Goal: Task Accomplishment & Management: Complete application form

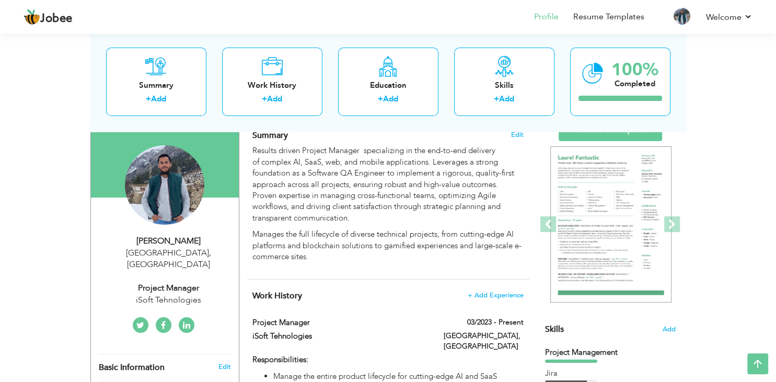
scroll to position [55, 0]
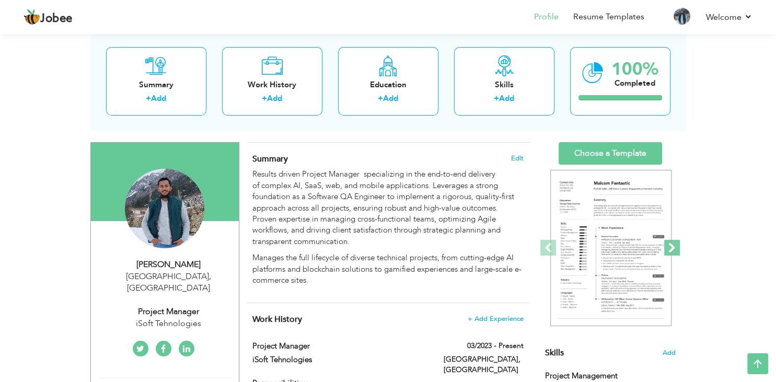
click at [672, 248] on span at bounding box center [672, 248] width 16 height 16
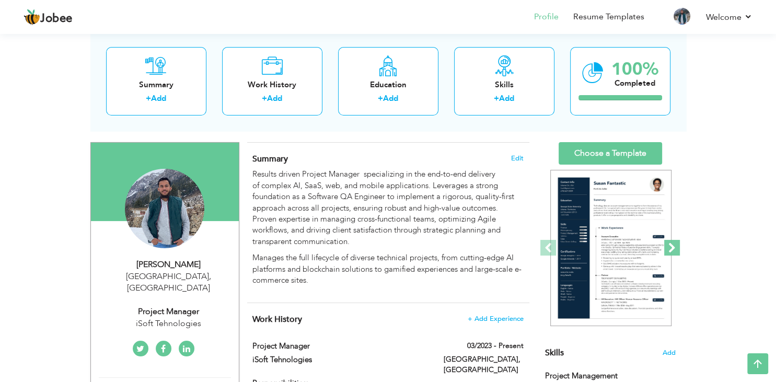
click at [673, 249] on span at bounding box center [672, 248] width 16 height 16
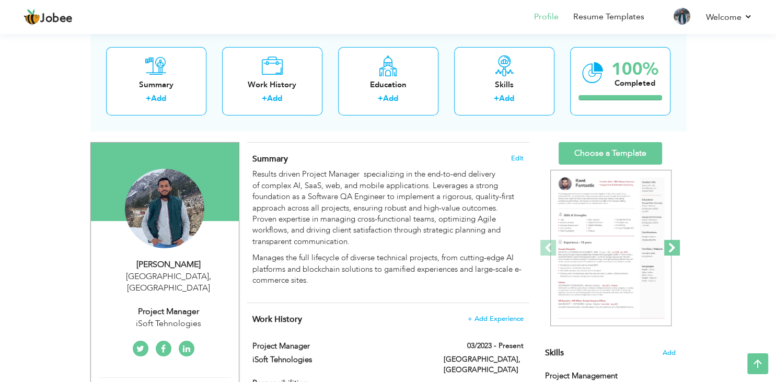
click at [673, 249] on span at bounding box center [672, 248] width 16 height 16
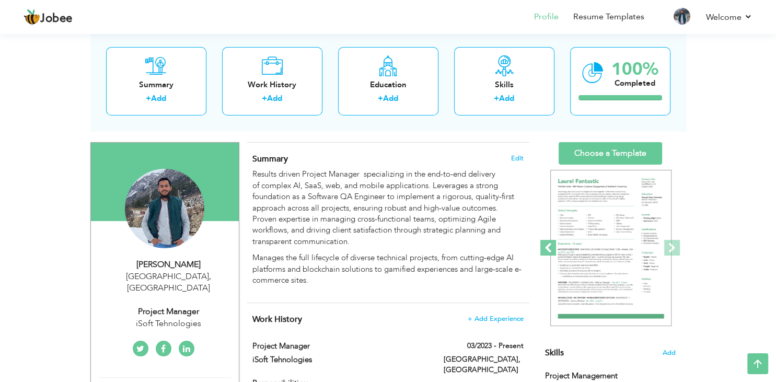
click at [544, 249] on span at bounding box center [549, 248] width 16 height 16
click at [624, 150] on link "Choose a Template" at bounding box center [611, 153] width 104 height 22
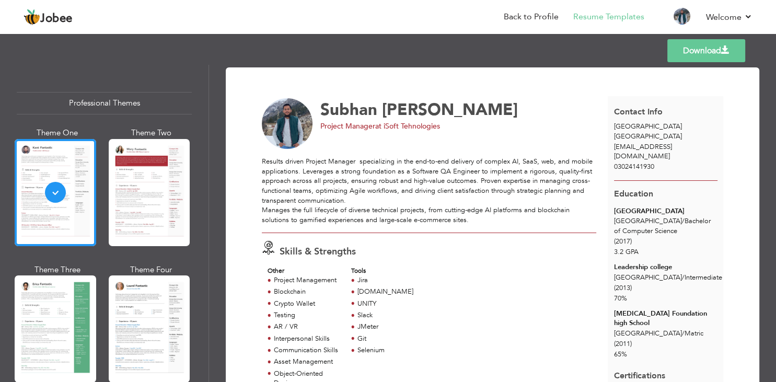
click at [722, 48] on span at bounding box center [725, 50] width 8 height 8
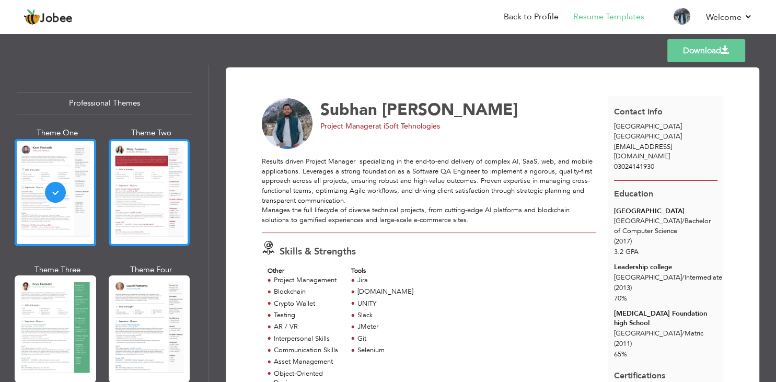
click at [141, 200] on div at bounding box center [150, 192] width 82 height 107
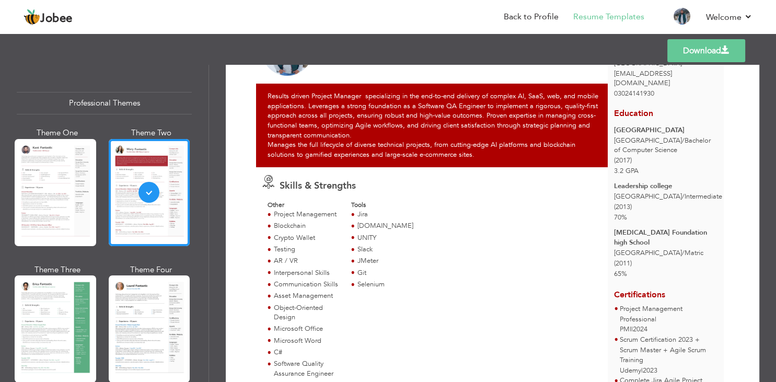
scroll to position [125, 0]
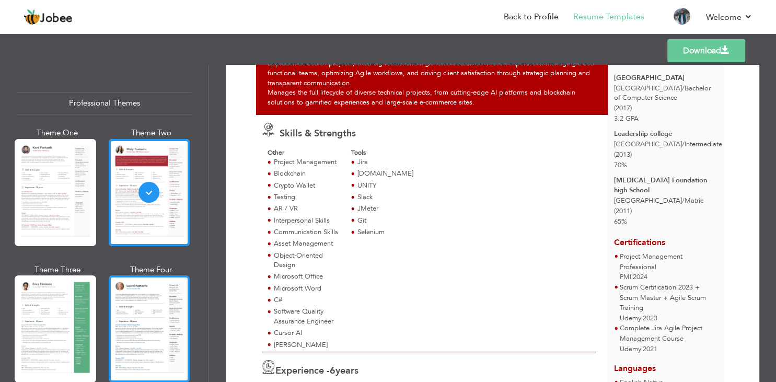
click at [137, 326] on div at bounding box center [150, 328] width 82 height 107
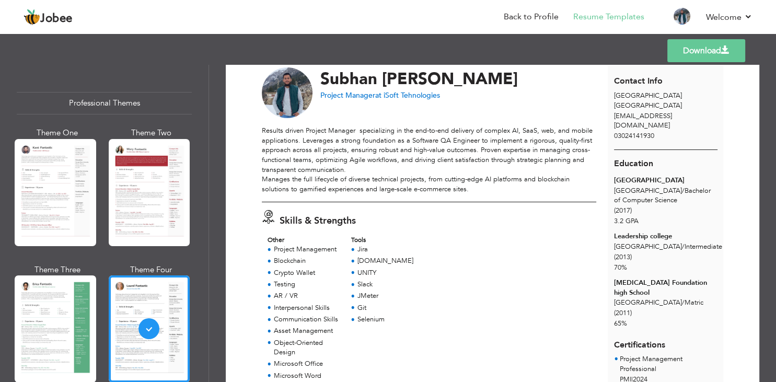
scroll to position [0, 0]
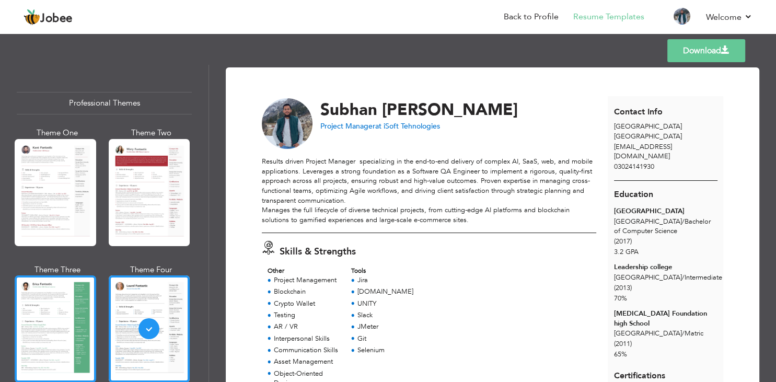
click at [44, 335] on div at bounding box center [56, 328] width 82 height 107
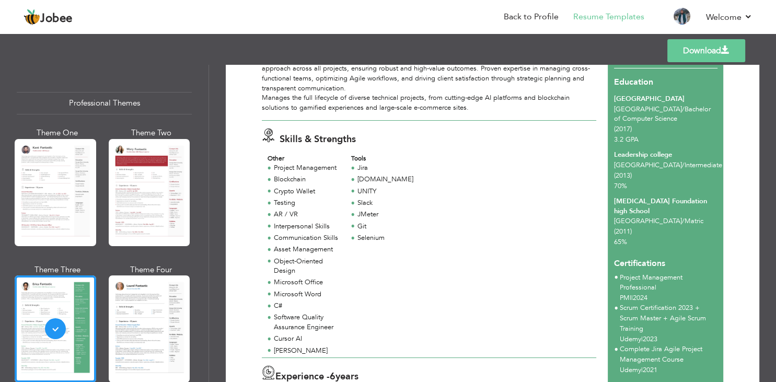
scroll to position [125, 0]
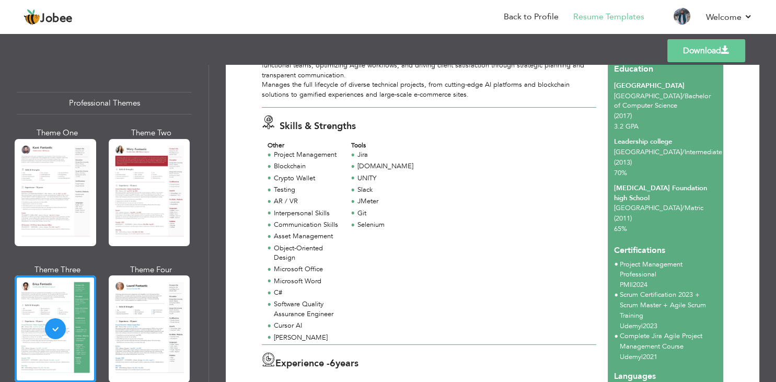
click at [283, 281] on div "Microsoft Word" at bounding box center [307, 282] width 66 height 10
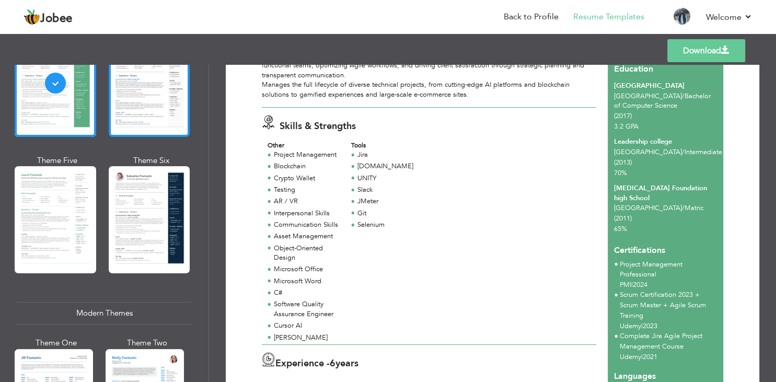
scroll to position [251, 0]
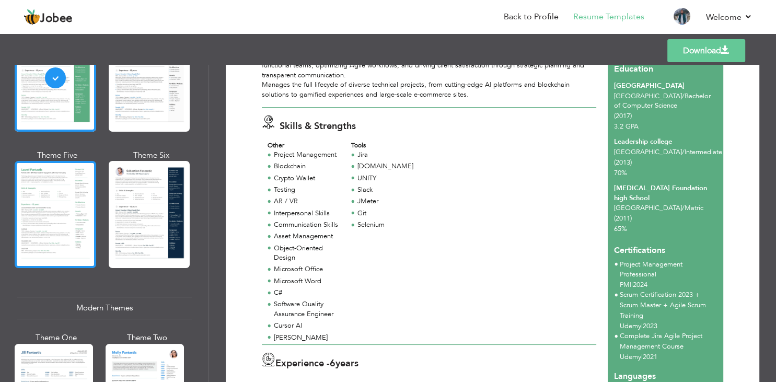
click at [68, 229] on div at bounding box center [56, 214] width 82 height 107
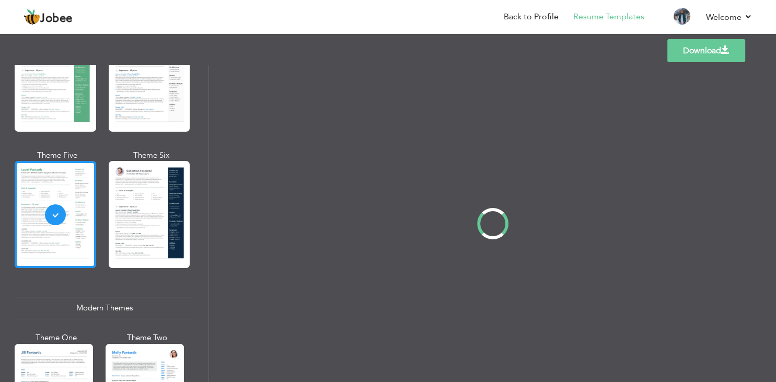
scroll to position [0, 0]
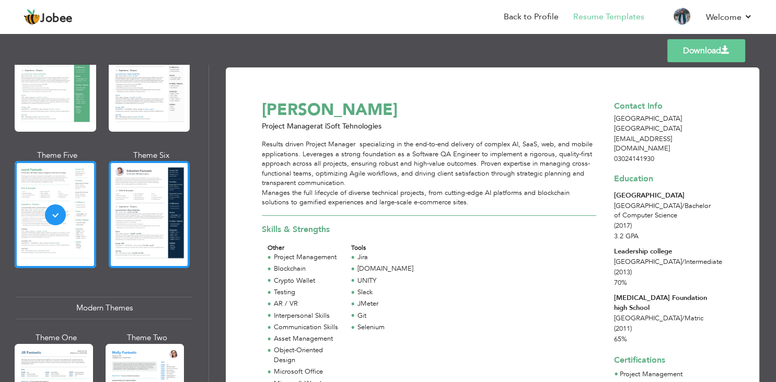
click at [145, 212] on div at bounding box center [150, 214] width 82 height 107
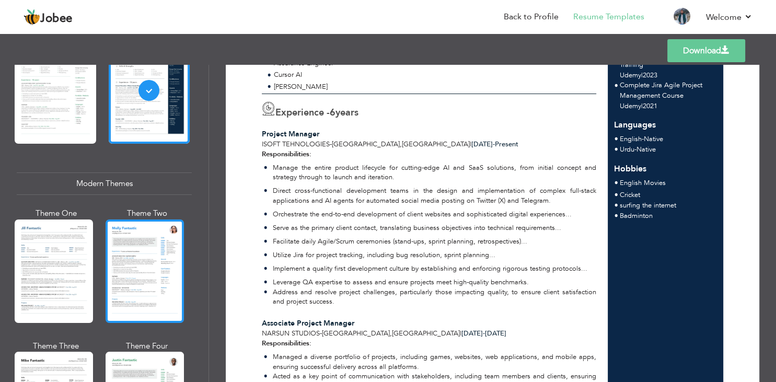
scroll to position [376, 0]
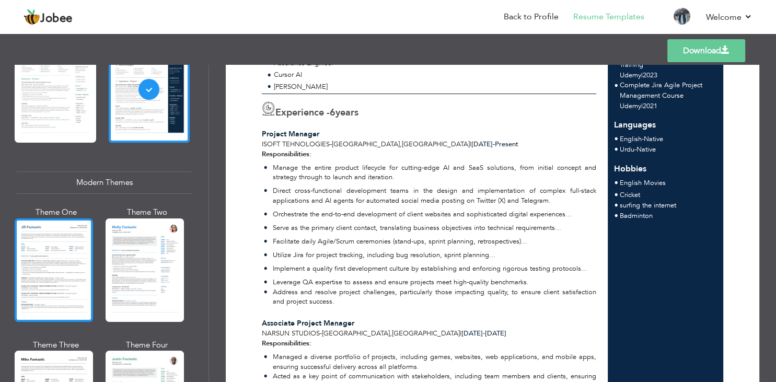
click at [56, 264] on div at bounding box center [54, 271] width 78 height 104
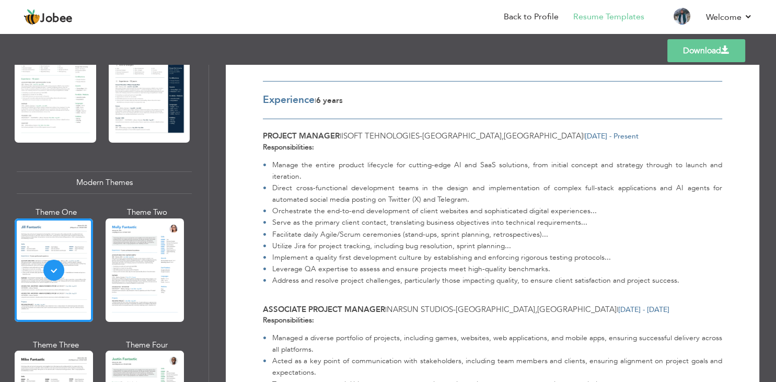
scroll to position [314, 0]
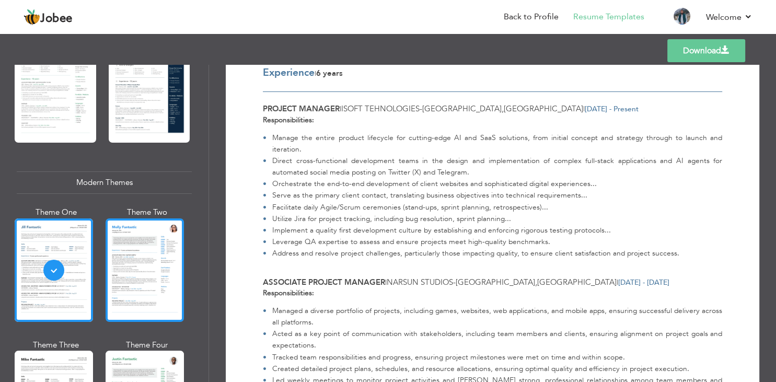
click at [128, 257] on div at bounding box center [145, 271] width 78 height 104
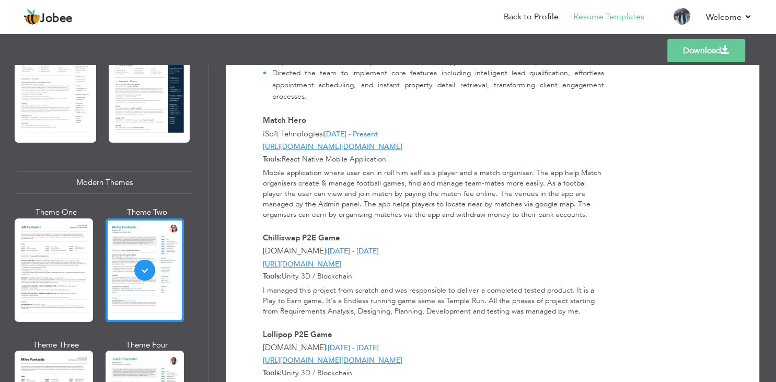
scroll to position [1617, 0]
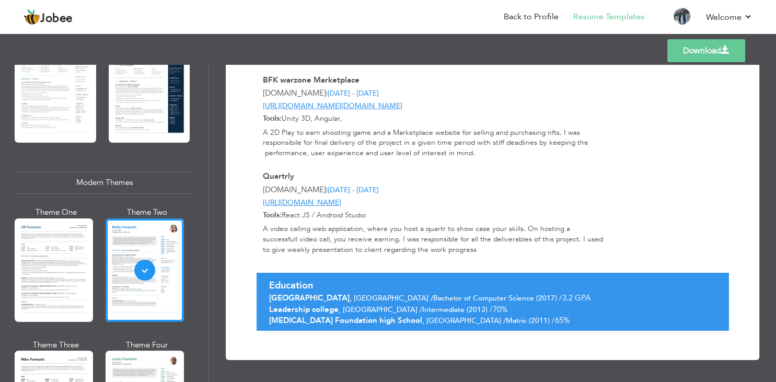
click at [722, 49] on span at bounding box center [725, 50] width 8 height 8
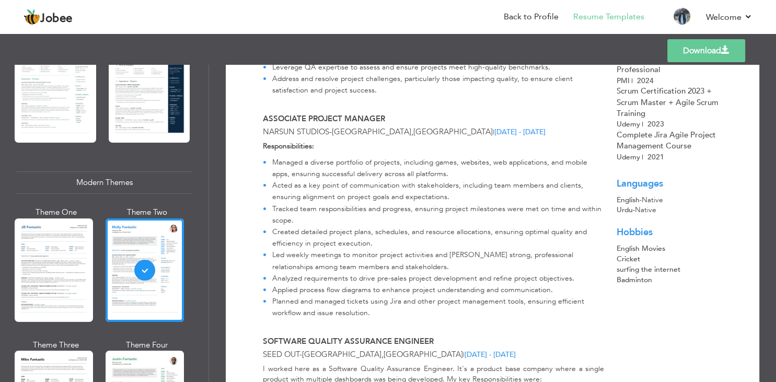
scroll to position [0, 0]
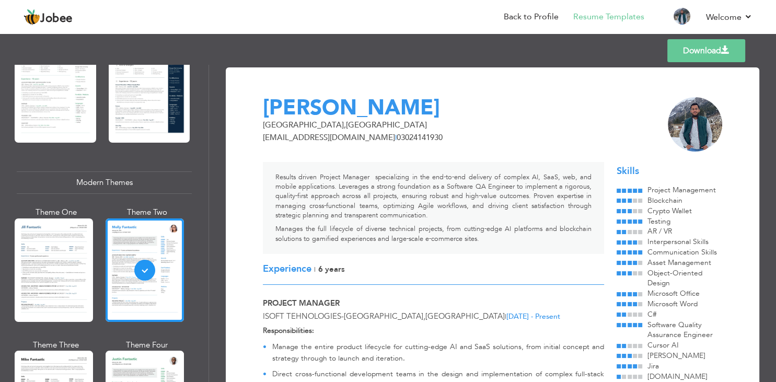
click at [211, 48] on div "Templates Download" at bounding box center [388, 50] width 776 height 33
click at [191, 49] on div "Templates Download" at bounding box center [388, 50] width 776 height 33
click at [197, 58] on div "Templates Download" at bounding box center [388, 50] width 776 height 33
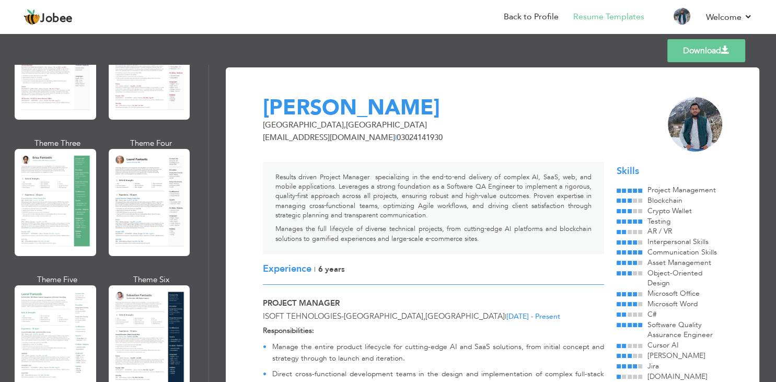
scroll to position [63, 0]
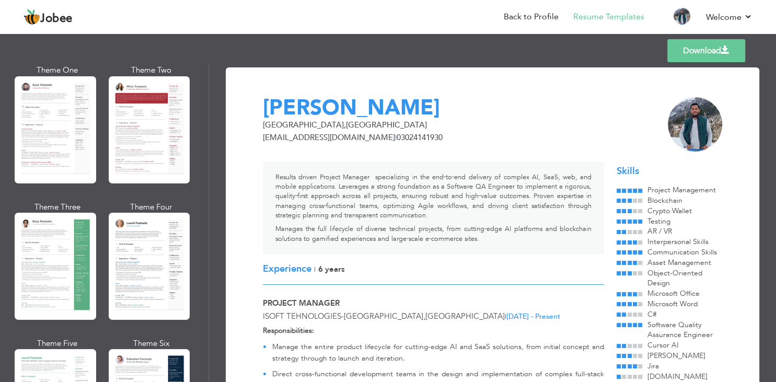
click at [388, 41] on div "Templates Download" at bounding box center [388, 50] width 776 height 33
click at [539, 21] on link "Back to Profile" at bounding box center [531, 17] width 55 height 12
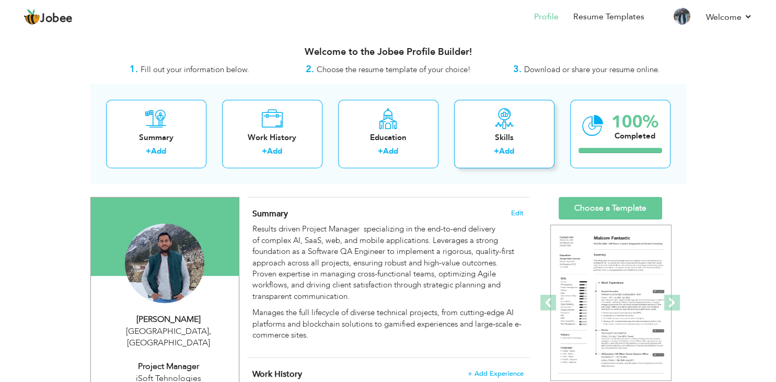
click at [513, 133] on div "Skills" at bounding box center [505, 137] width 84 height 11
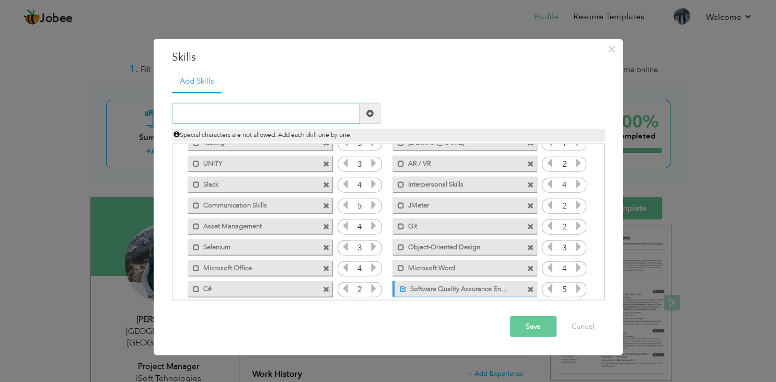
scroll to position [44, 0]
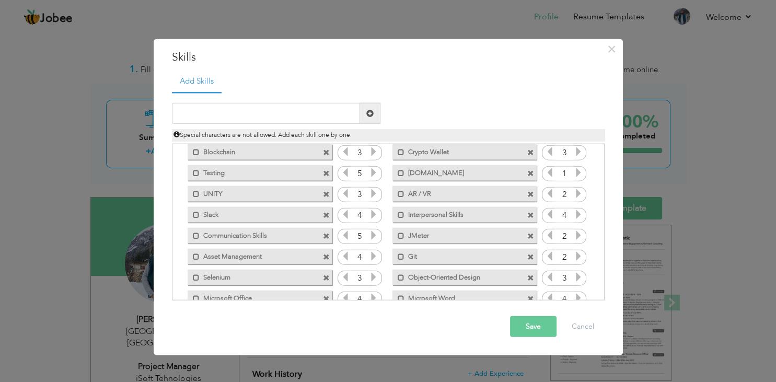
click at [326, 258] on span at bounding box center [326, 257] width 7 height 7
click at [325, 214] on span at bounding box center [326, 215] width 7 height 7
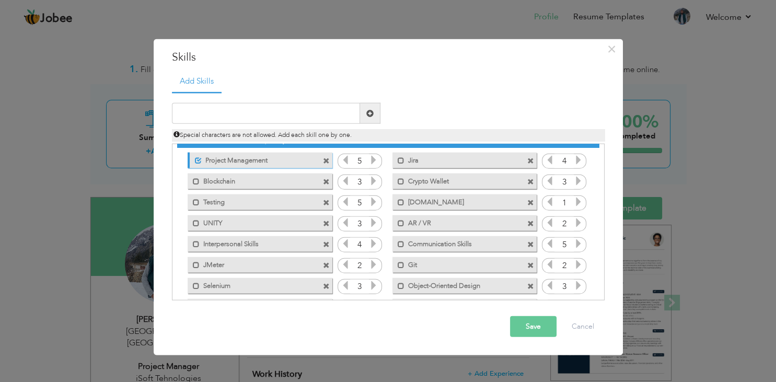
scroll to position [0, 0]
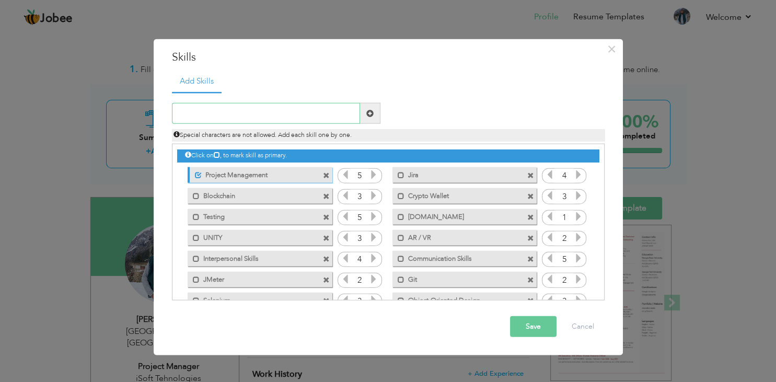
click at [259, 114] on input "text" at bounding box center [266, 113] width 188 height 21
type input "Webflow"
click at [366, 114] on span at bounding box center [370, 113] width 20 height 21
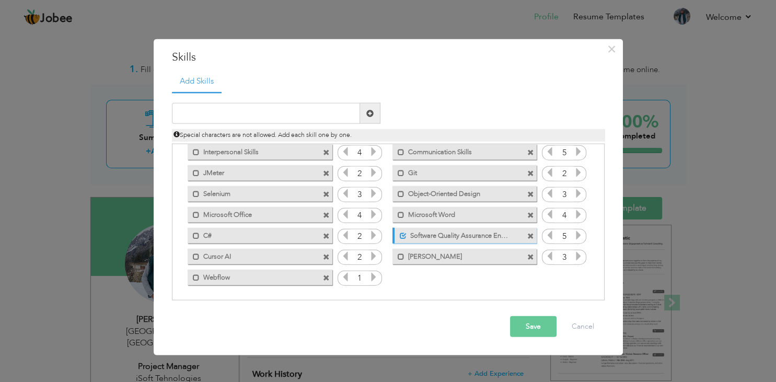
click at [374, 278] on icon at bounding box center [373, 276] width 9 height 9
click at [537, 331] on button "Save" at bounding box center [533, 326] width 47 height 21
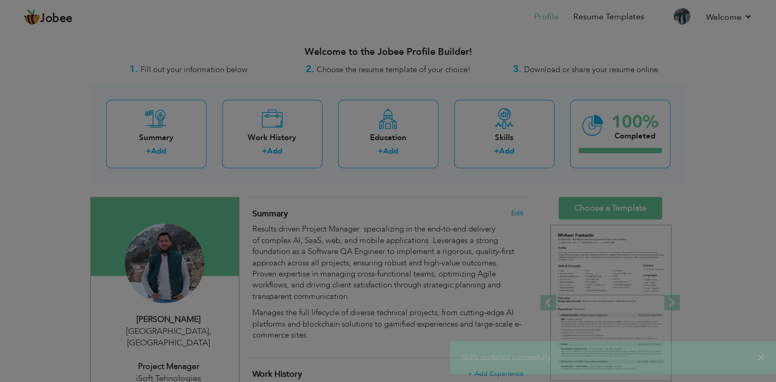
scroll to position [0, 0]
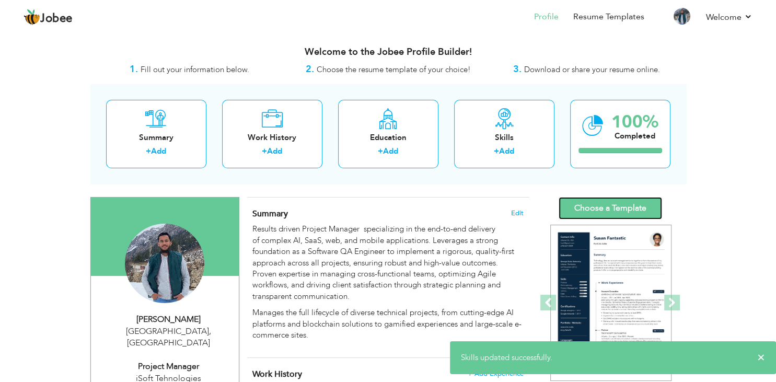
click at [618, 208] on link "Choose a Template" at bounding box center [611, 208] width 104 height 22
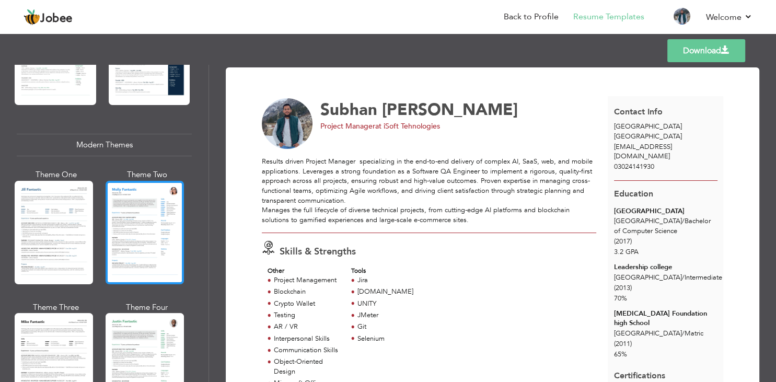
scroll to position [376, 0]
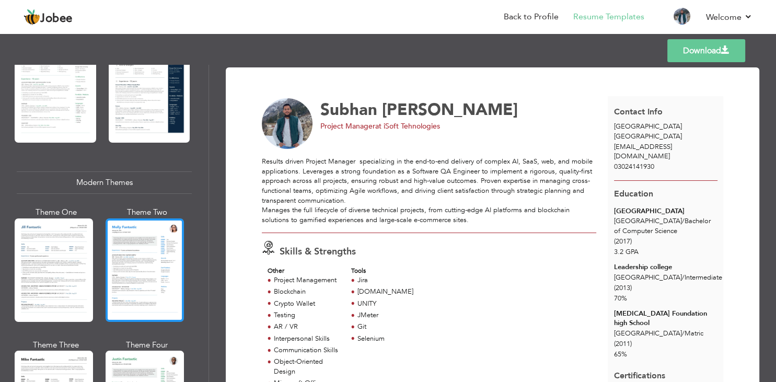
click at [147, 270] on div at bounding box center [145, 271] width 78 height 104
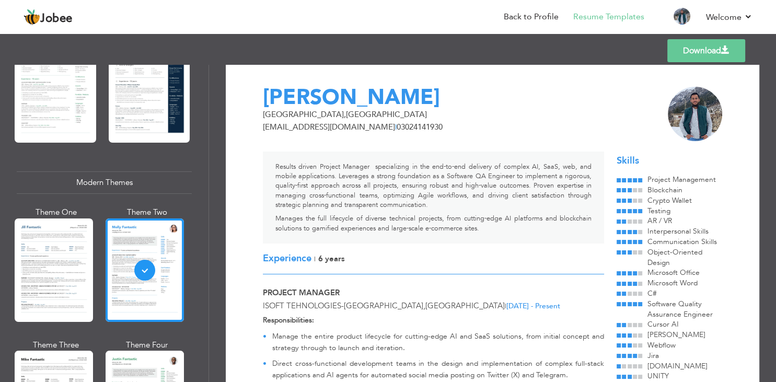
scroll to position [0, 0]
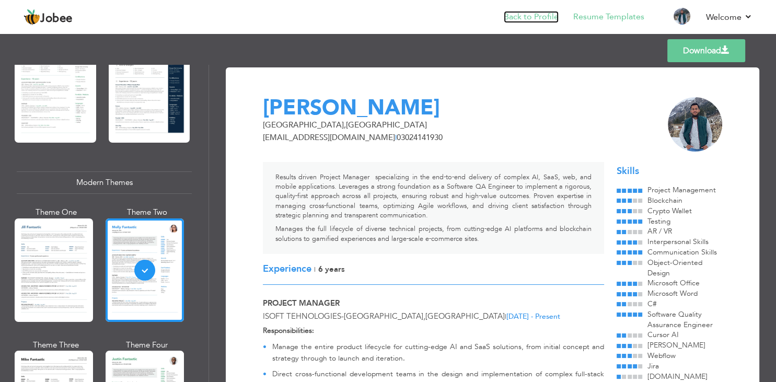
click at [541, 18] on link "Back to Profile" at bounding box center [531, 17] width 55 height 12
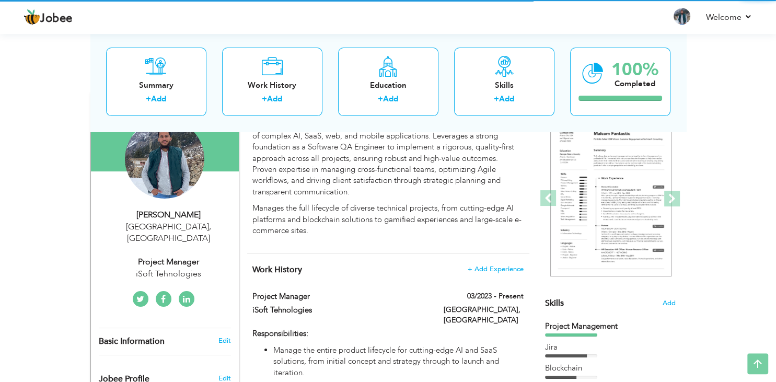
scroll to position [110, 0]
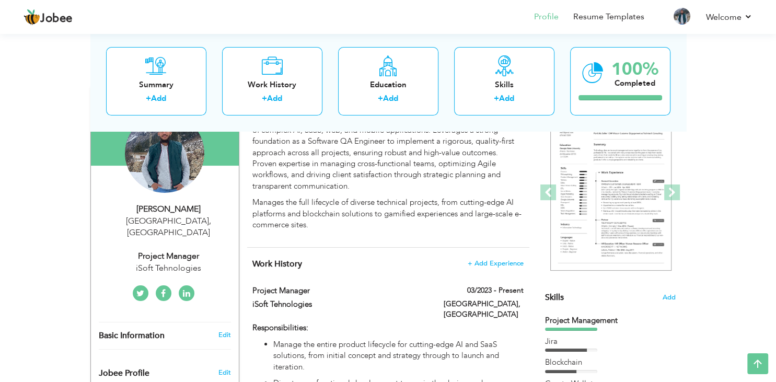
click at [190, 285] on link at bounding box center [187, 293] width 16 height 16
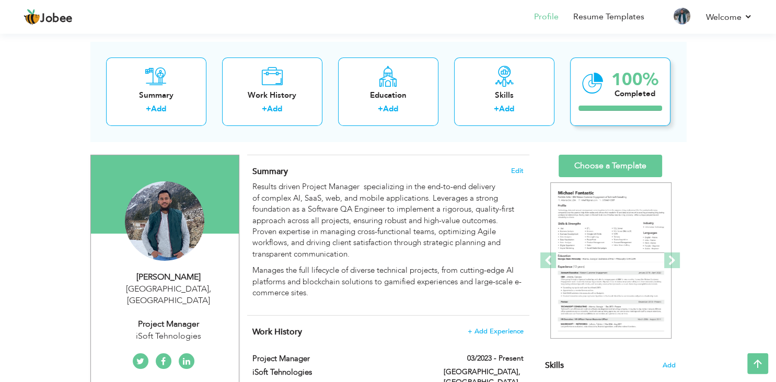
scroll to position [0, 0]
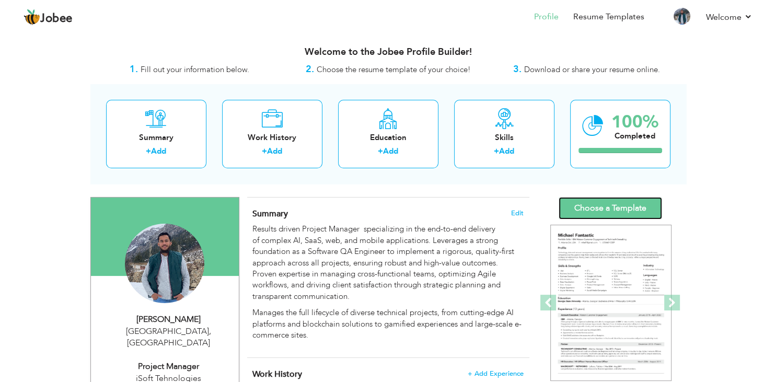
click at [614, 210] on link "Choose a Template" at bounding box center [611, 208] width 104 height 22
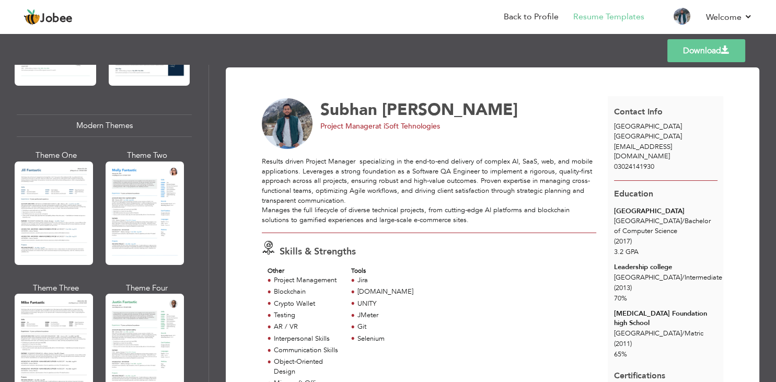
scroll to position [439, 0]
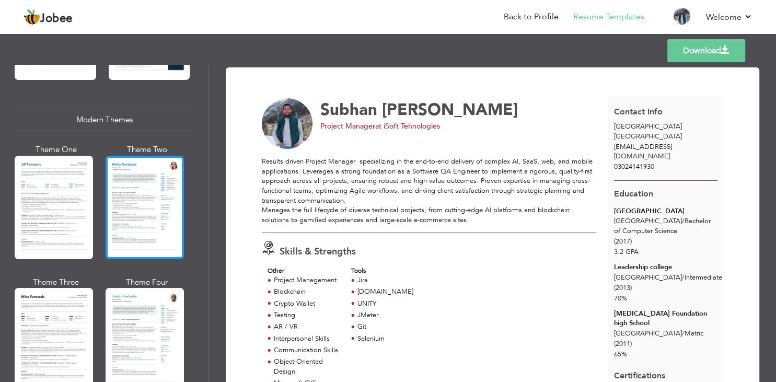
click at [165, 230] on div at bounding box center [145, 208] width 78 height 104
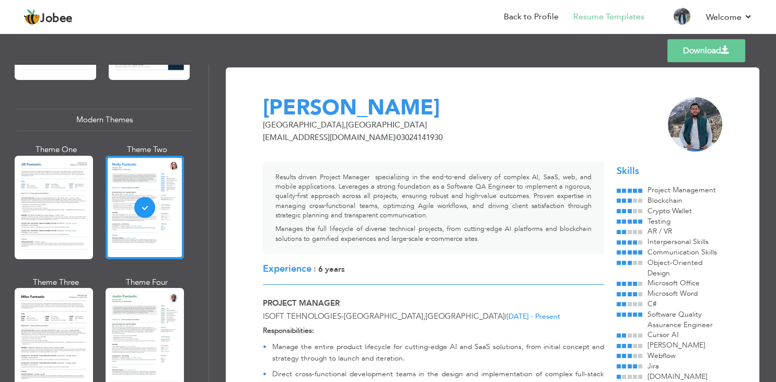
click at [728, 46] on span at bounding box center [725, 50] width 8 height 8
click at [523, 19] on link "Back to Profile" at bounding box center [531, 17] width 55 height 12
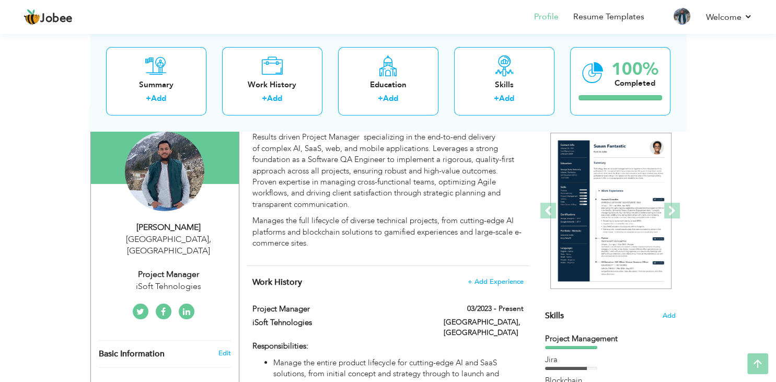
scroll to position [110, 0]
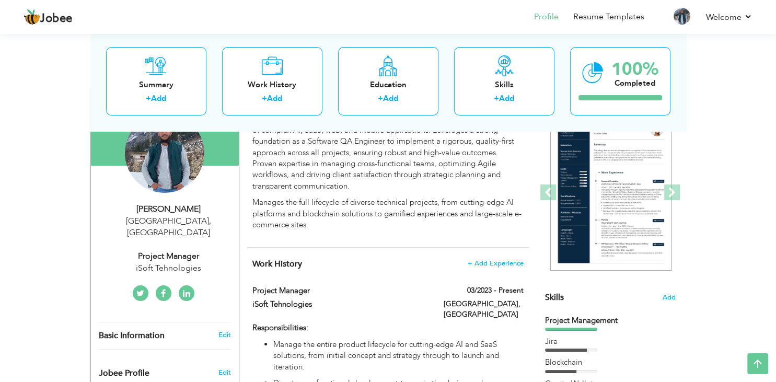
click at [208, 206] on div "Subhan Wahid" at bounding box center [169, 209] width 140 height 12
type input "Subhan"
type input "[PERSON_NAME]"
type input "03024141930"
select select "number:166"
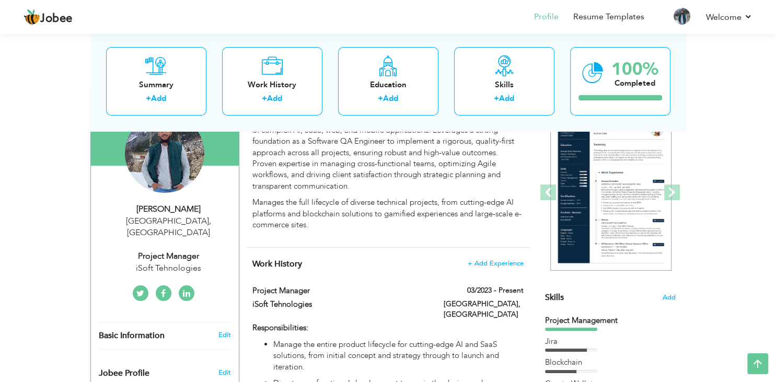
type input "[GEOGRAPHIC_DATA]"
select select "number:8"
type input "iSoft Tehnologies"
type input "Project Manager"
type input "https://www.linkedin.com/feed/"
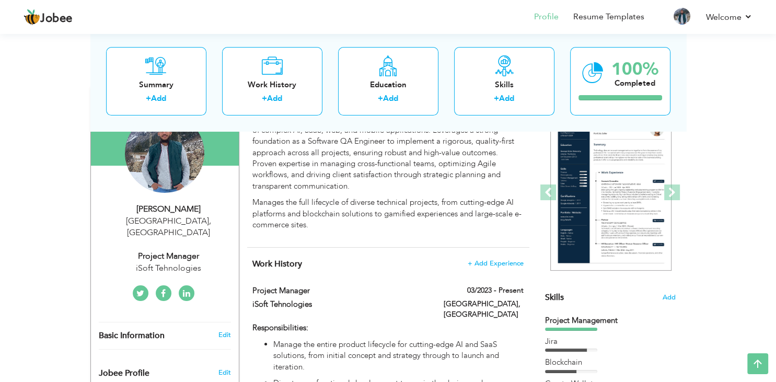
type input "https://www.facebook.com/subi53/"
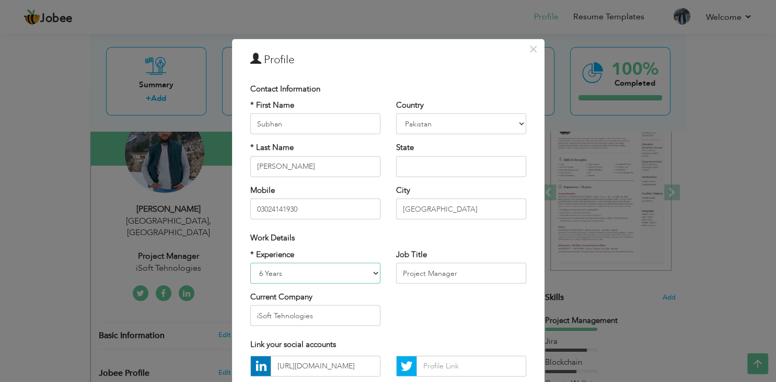
select select "number:9"
click option "7 Years" at bounding box center [0, 0] width 0 height 0
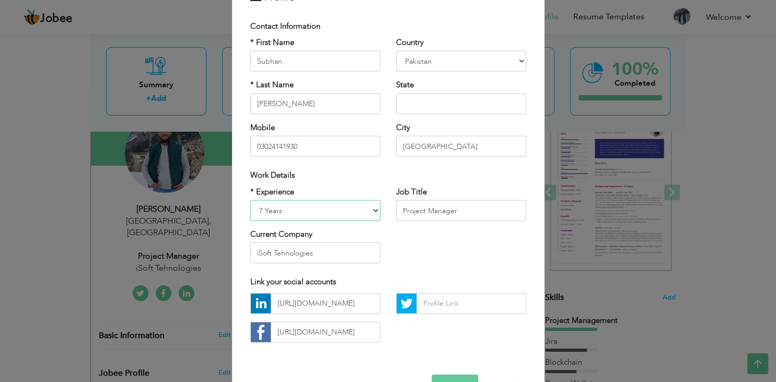
scroll to position [0, 0]
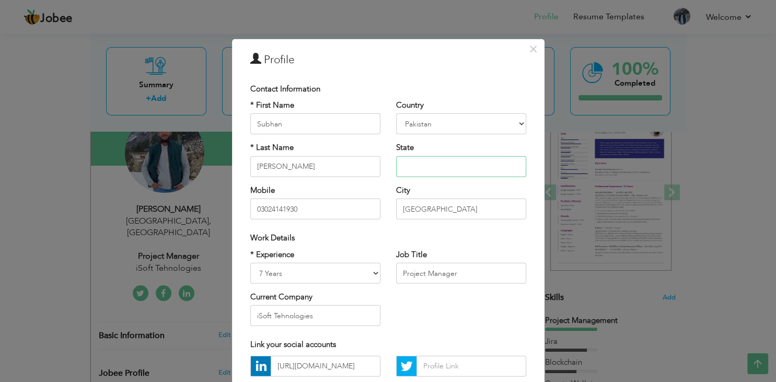
click at [442, 171] on input "text" at bounding box center [461, 166] width 130 height 21
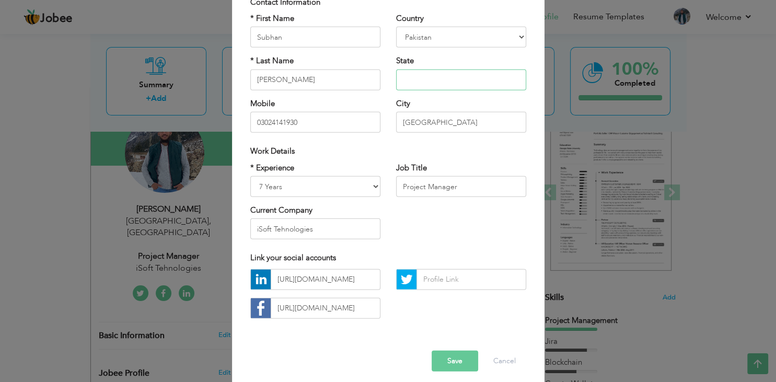
scroll to position [94, 0]
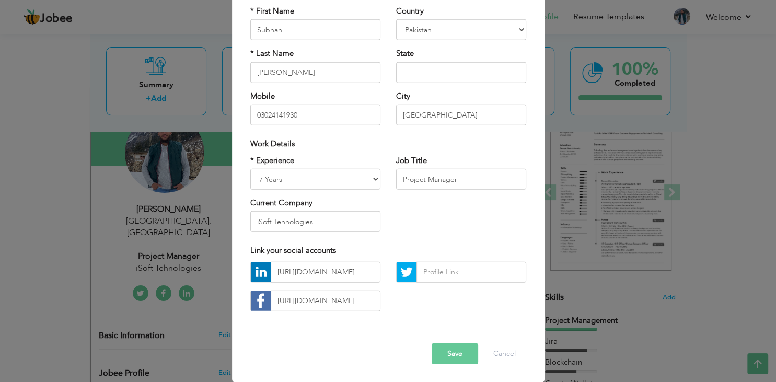
click at [468, 352] on button "Save" at bounding box center [455, 353] width 47 height 21
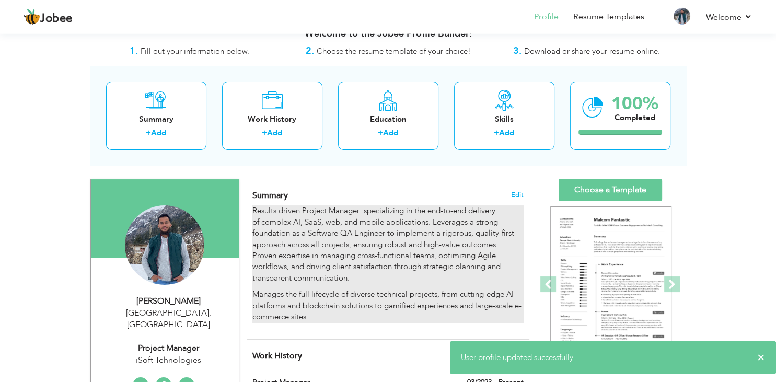
scroll to position [0, 0]
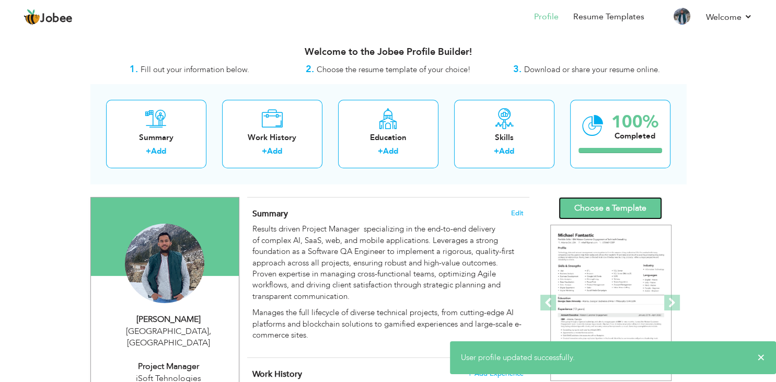
click at [643, 210] on link "Choose a Template" at bounding box center [611, 208] width 104 height 22
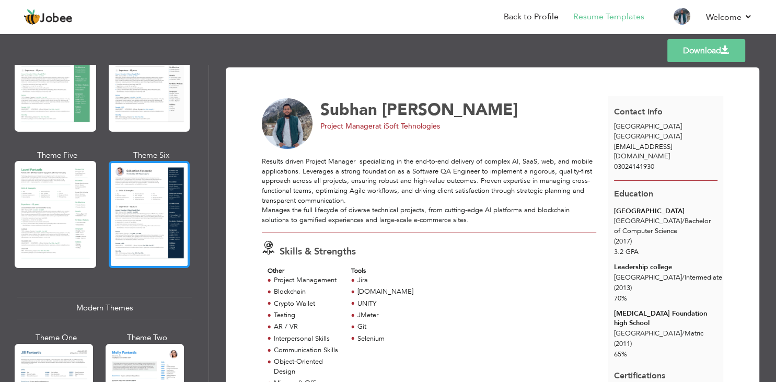
scroll to position [439, 0]
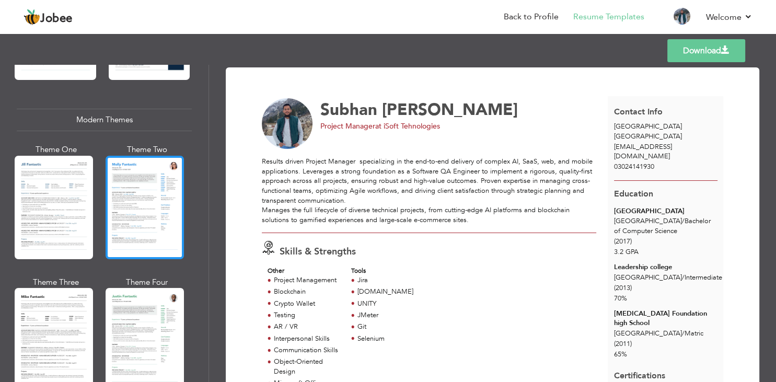
click at [144, 233] on div at bounding box center [145, 208] width 78 height 104
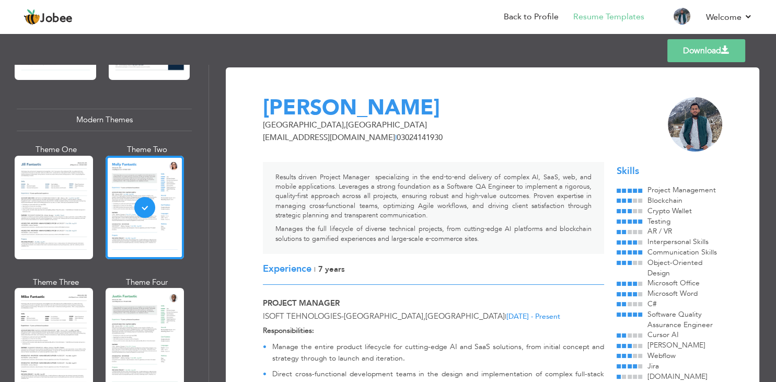
click at [719, 51] on link "Download" at bounding box center [707, 50] width 78 height 23
